Goal: Complete application form: Complete application form

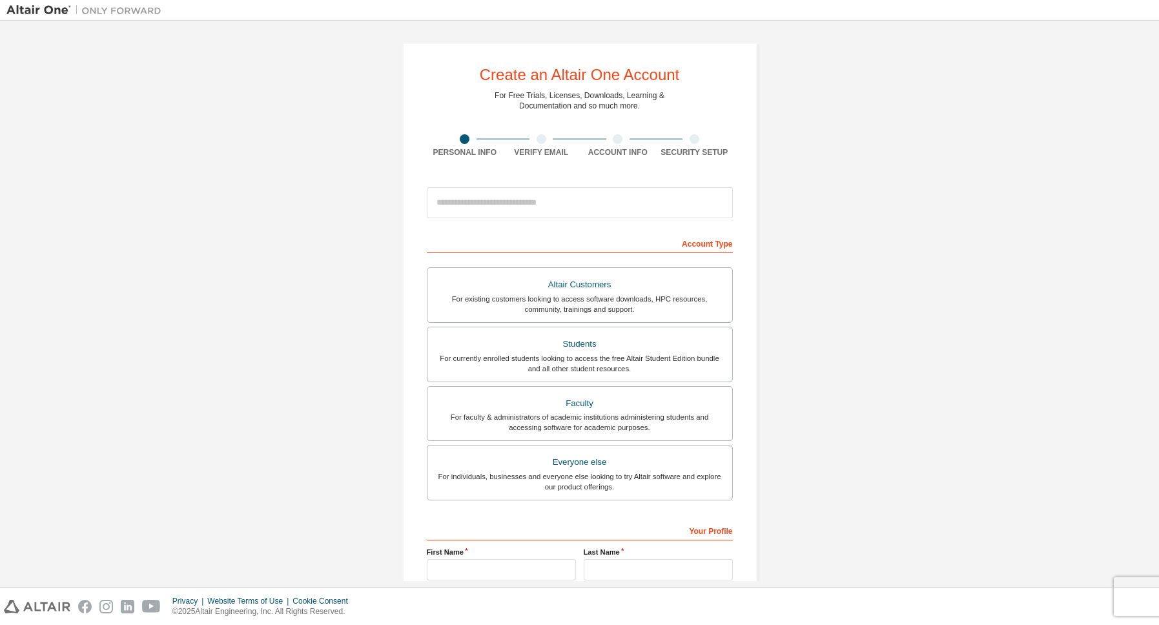
click at [553, 206] on input "email" at bounding box center [580, 202] width 306 height 31
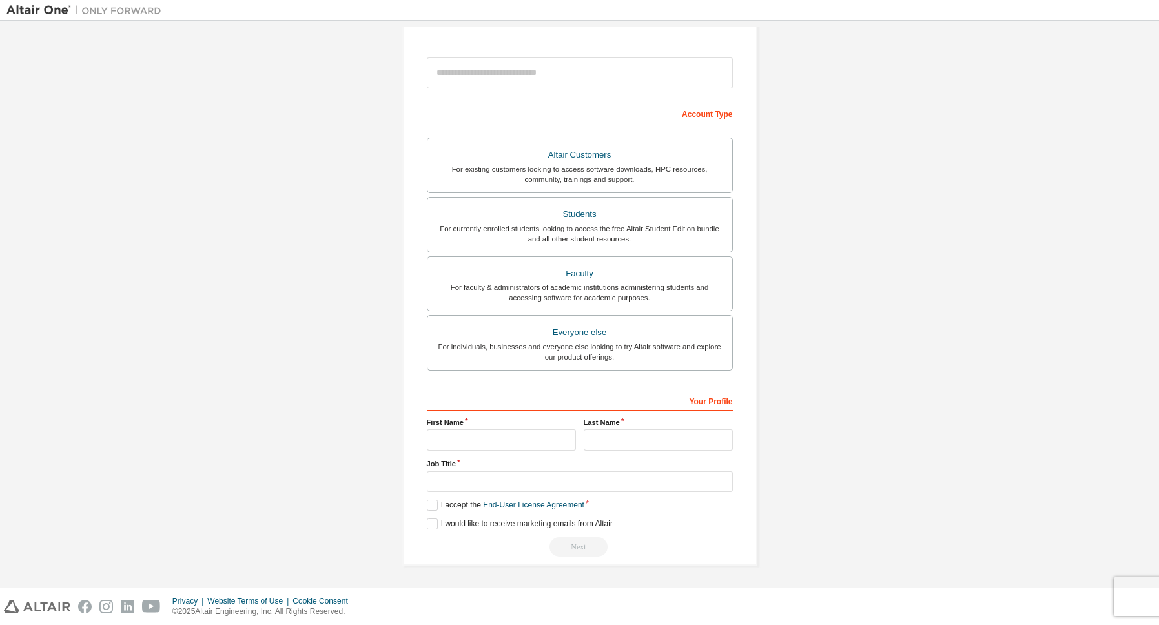
scroll to position [132, 0]
click at [601, 221] on div "Students" at bounding box center [579, 214] width 289 height 18
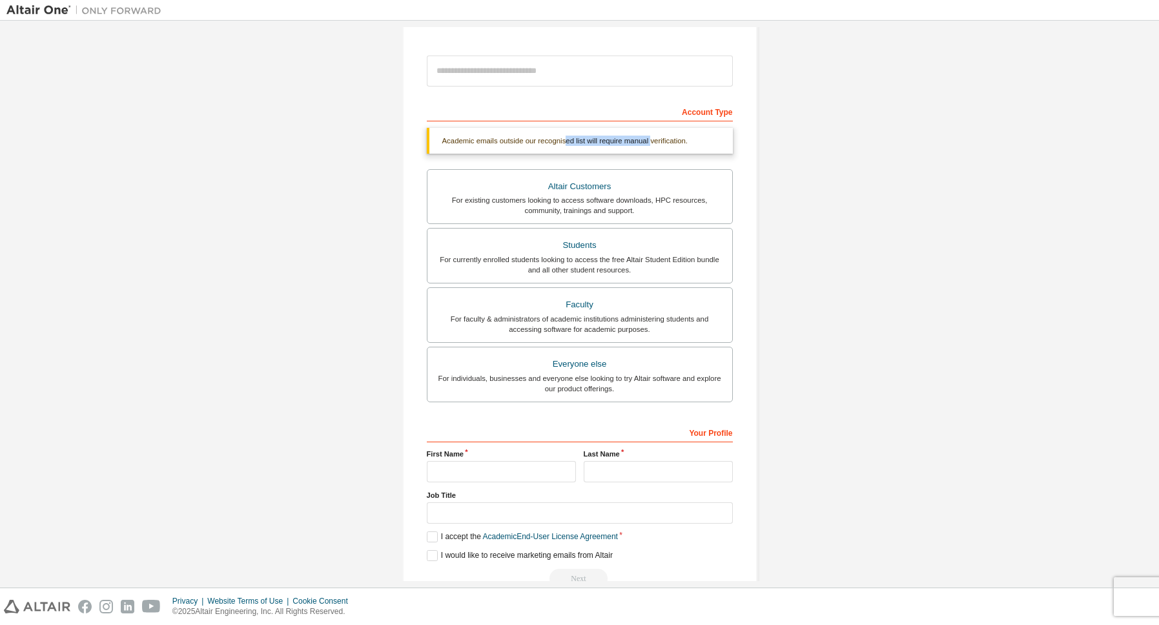
drag, startPoint x: 582, startPoint y: 139, endPoint x: 690, endPoint y: 146, distance: 108.1
click at [690, 146] on div "Academic emails outside our recognised list will require manual verification." at bounding box center [580, 141] width 306 height 26
drag, startPoint x: 452, startPoint y: 150, endPoint x: 544, endPoint y: 147, distance: 91.7
click at [544, 147] on div "Academic emails outside our recognised list will require manual verification." at bounding box center [580, 141] width 306 height 26
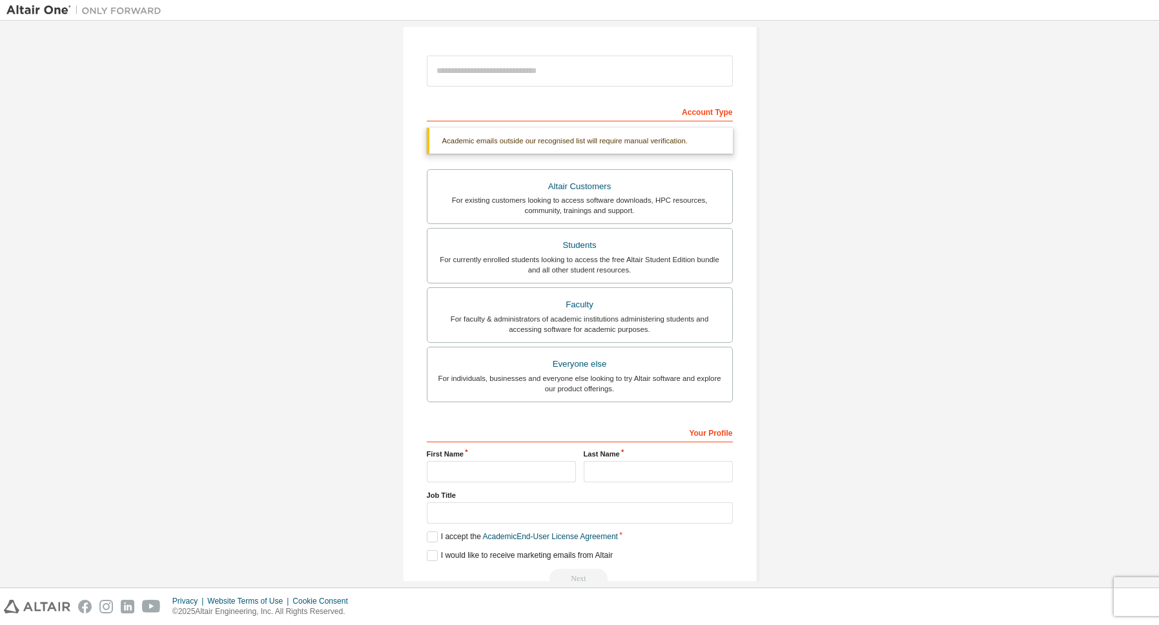
click at [546, 148] on div "Academic emails outside our recognised list will require manual verification." at bounding box center [580, 141] width 306 height 26
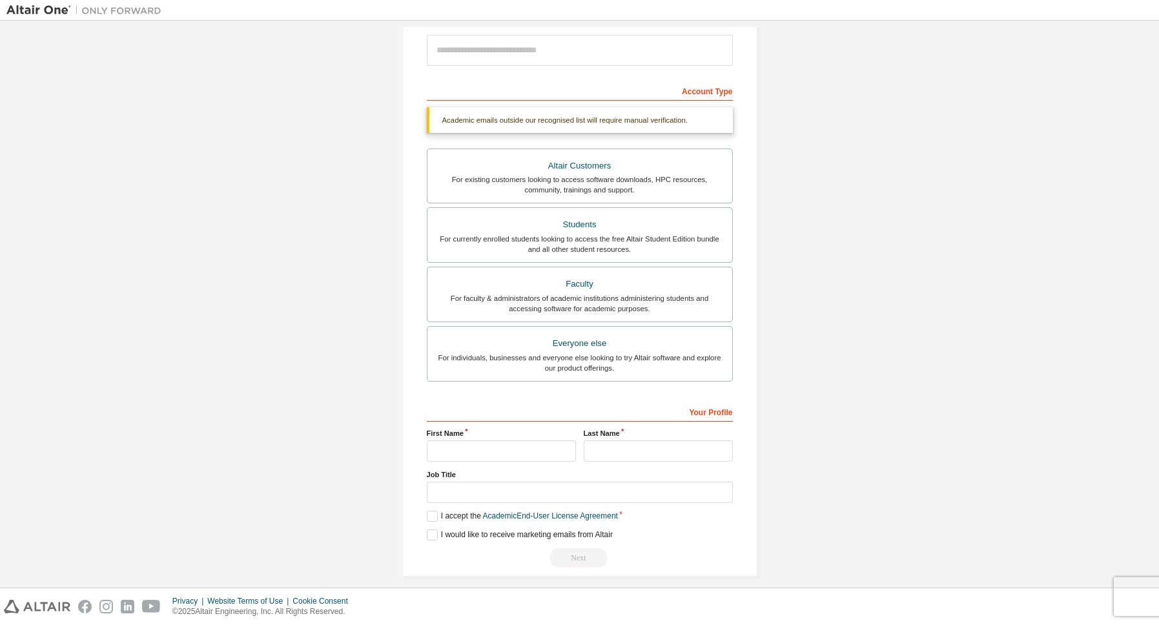
scroll to position [176, 0]
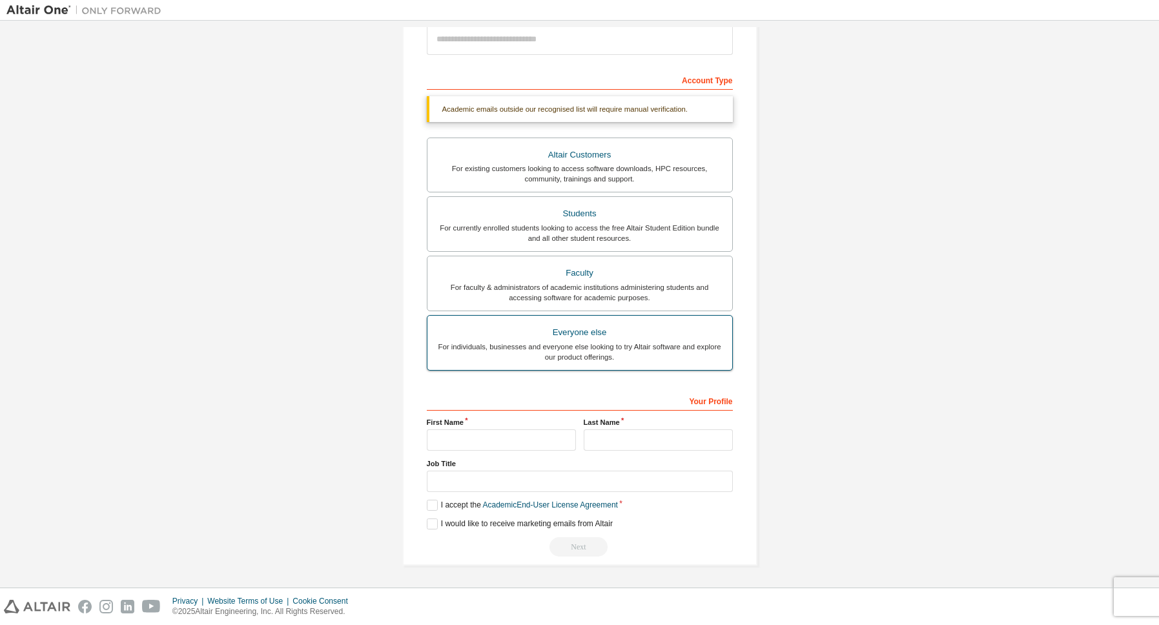
click at [642, 358] on div "For individuals, businesses and everyone else looking to try Altair software an…" at bounding box center [579, 352] width 289 height 21
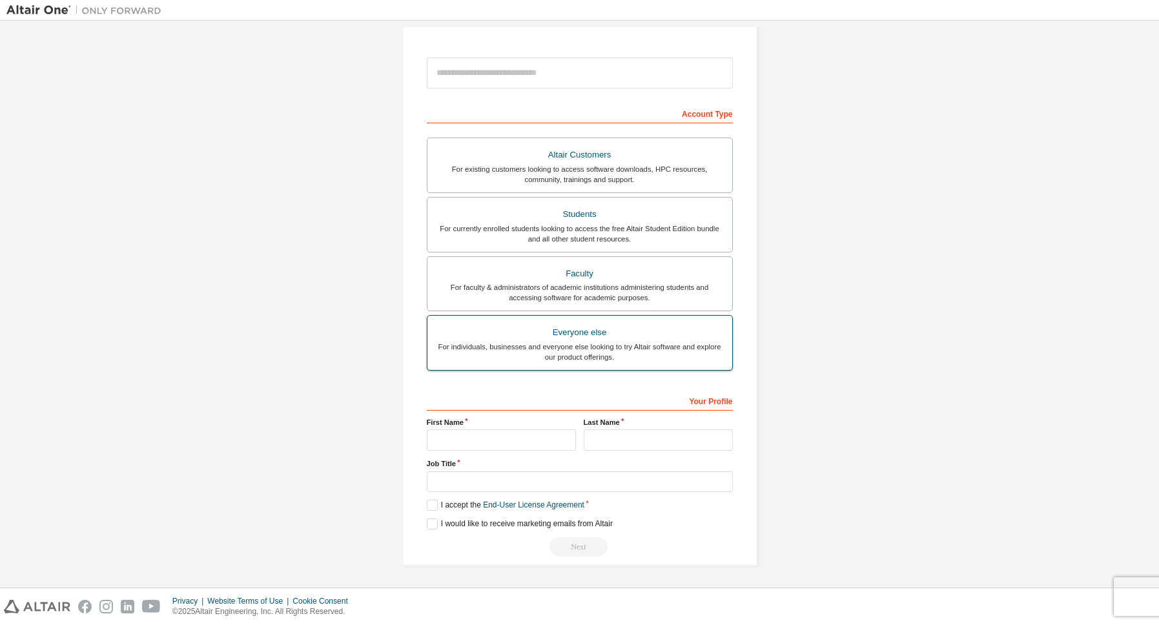
scroll to position [132, 0]
click at [564, 233] on div "For currently enrolled students looking to access the free Altair Student Editi…" at bounding box center [579, 233] width 289 height 21
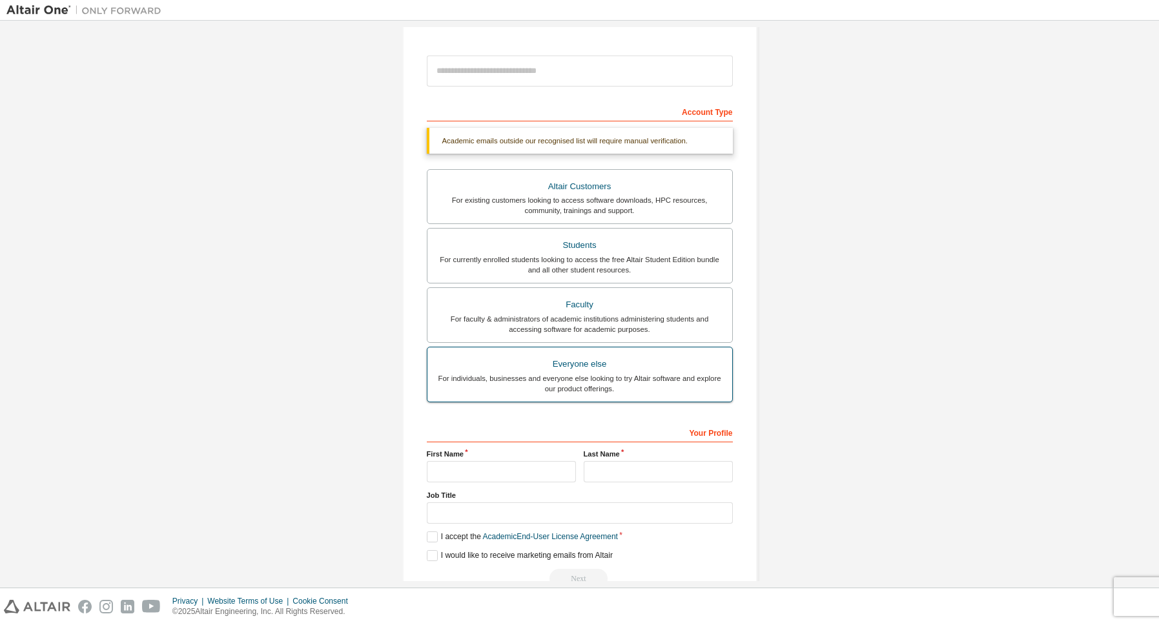
click at [600, 402] on label "Everyone else For individuals, businesses and everyone else looking to try Alta…" at bounding box center [580, 375] width 306 height 56
